Goal: Information Seeking & Learning: Stay updated

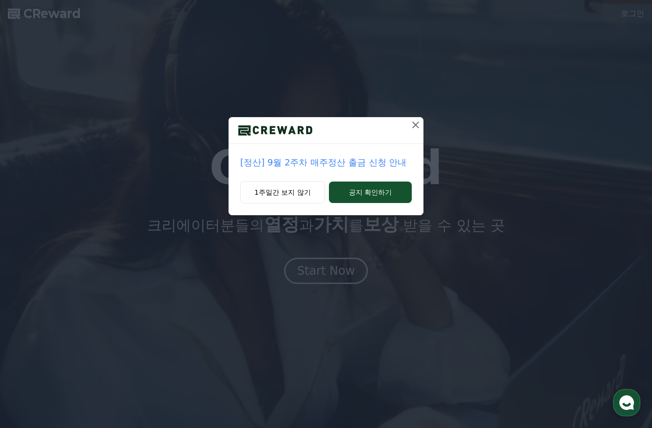
click at [413, 126] on icon at bounding box center [416, 125] width 12 height 12
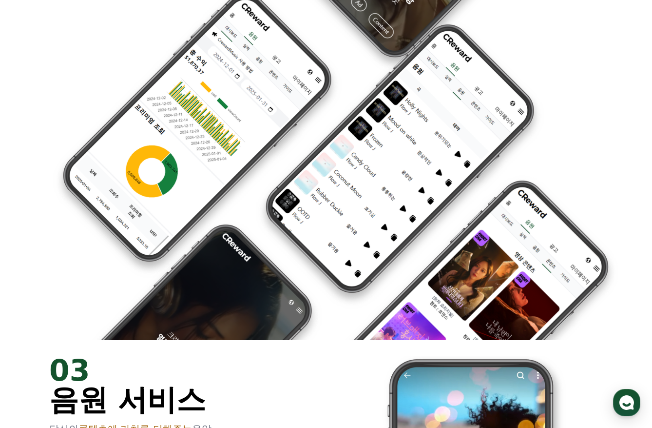
scroll to position [1316, 0]
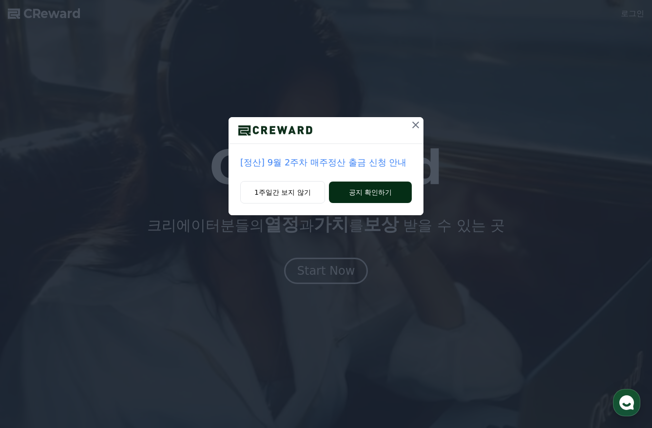
click at [361, 194] on button "공지 확인하기" at bounding box center [370, 191] width 83 height 21
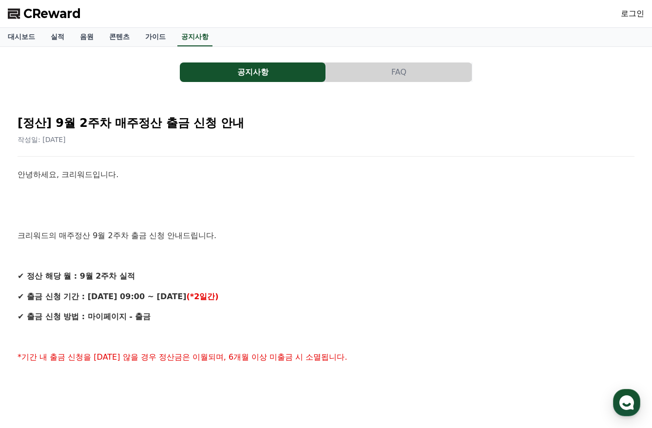
click at [275, 230] on p "크리워드의 매주정산 9월 2주차 출금 신청 안내드립니다." at bounding box center [326, 235] width 617 height 13
